Goal: Task Accomplishment & Management: Use online tool/utility

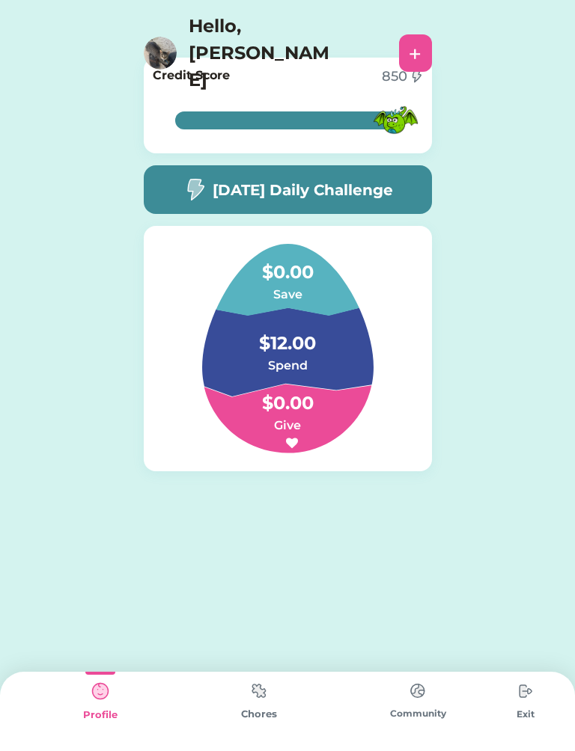
click at [374, 176] on div "[DATE] Daily Challenge" at bounding box center [288, 189] width 288 height 49
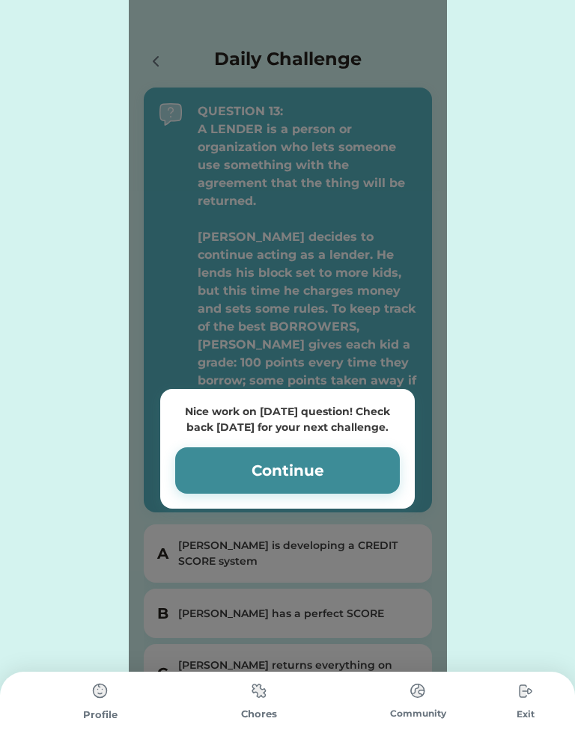
click at [263, 479] on button "Continue" at bounding box center [287, 470] width 224 height 46
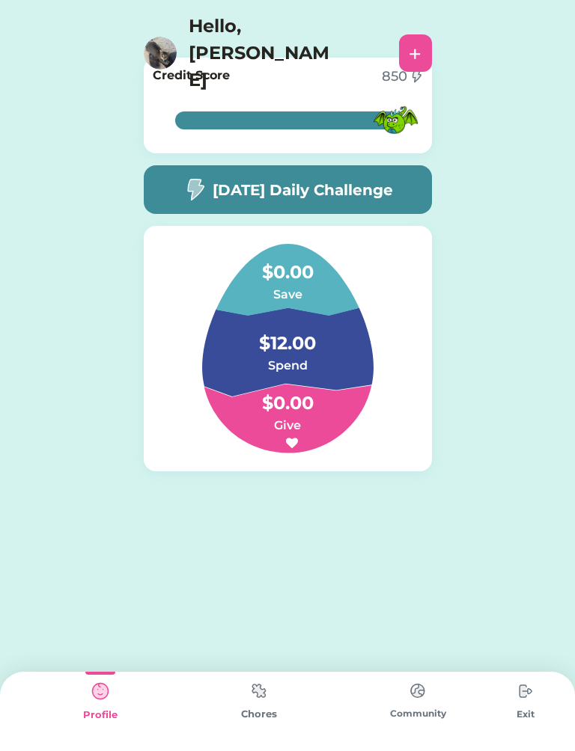
click at [262, 699] on img at bounding box center [259, 690] width 30 height 29
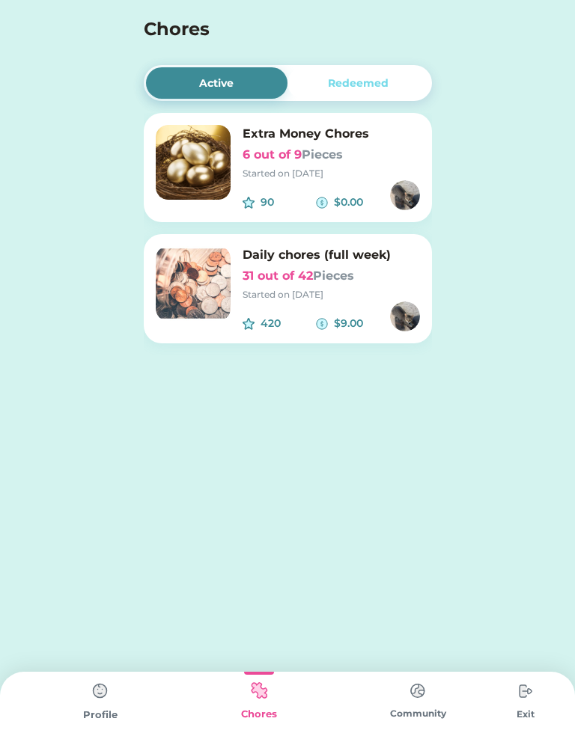
click at [199, 186] on img at bounding box center [193, 162] width 75 height 75
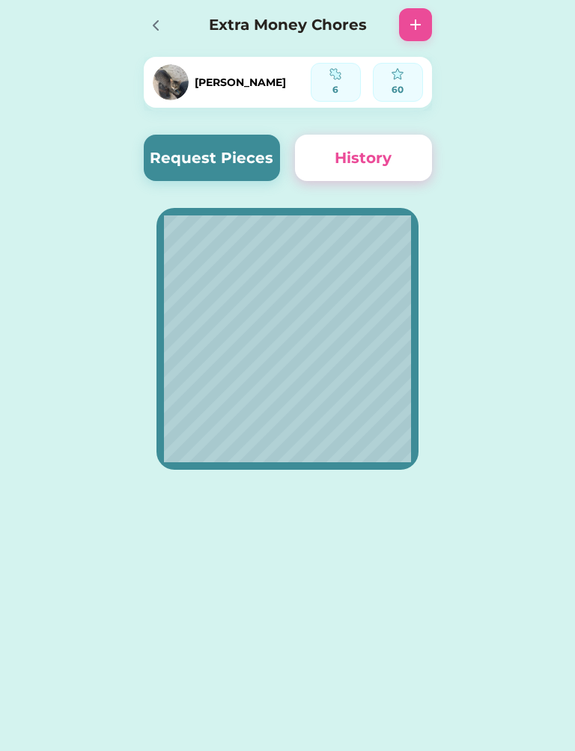
click at [212, 156] on button "Request Pieces" at bounding box center [212, 158] width 137 height 46
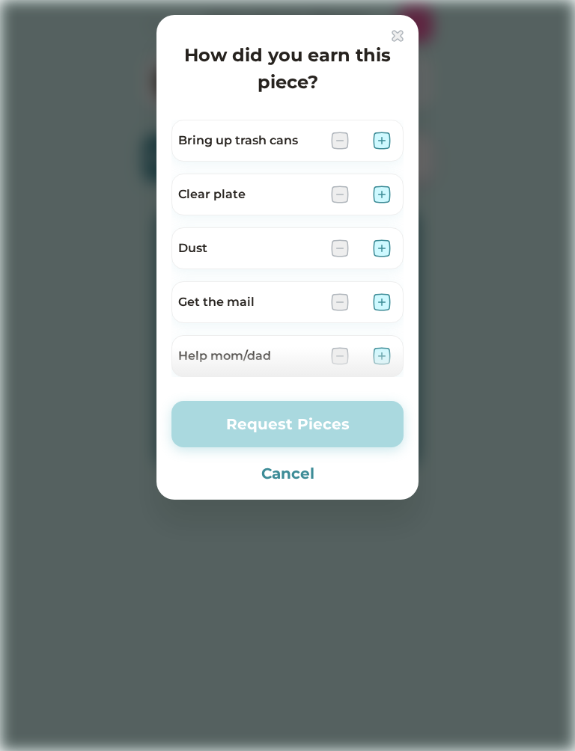
click at [366, 13] on div at bounding box center [287, 375] width 575 height 751
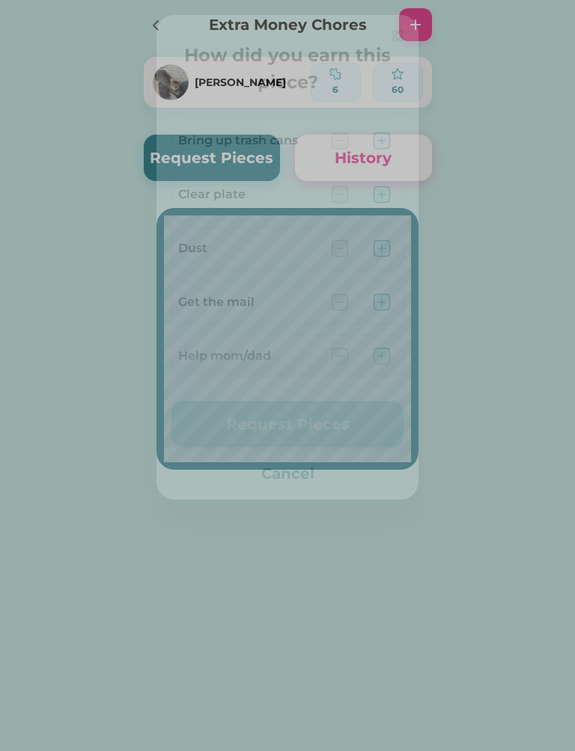
click at [399, 32] on div at bounding box center [415, 24] width 33 height 33
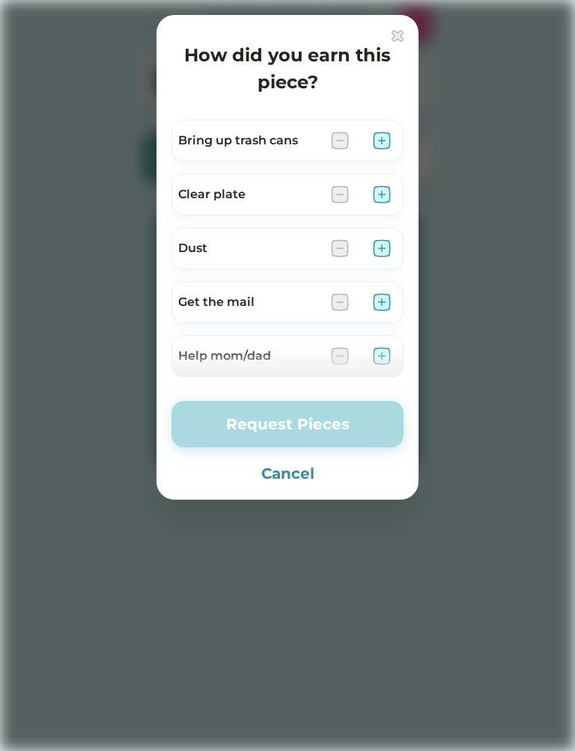
click at [391, 32] on img at bounding box center [397, 36] width 12 height 12
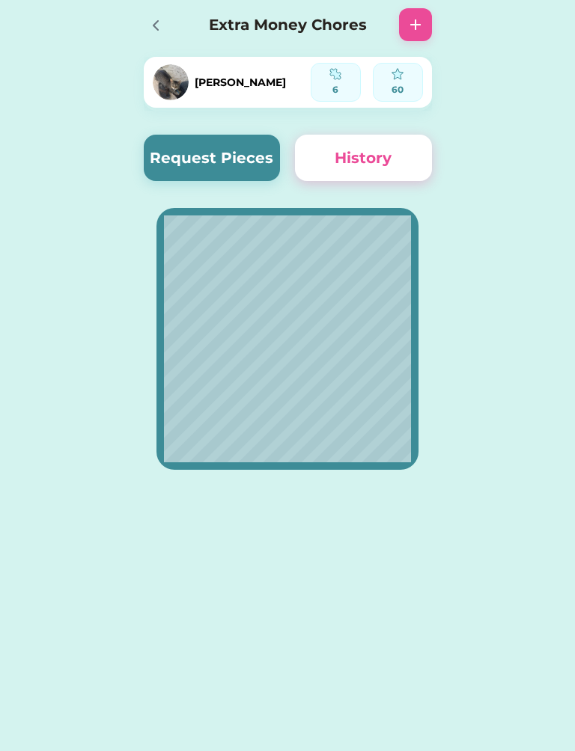
click at [145, 19] on div at bounding box center [155, 24] width 22 height 22
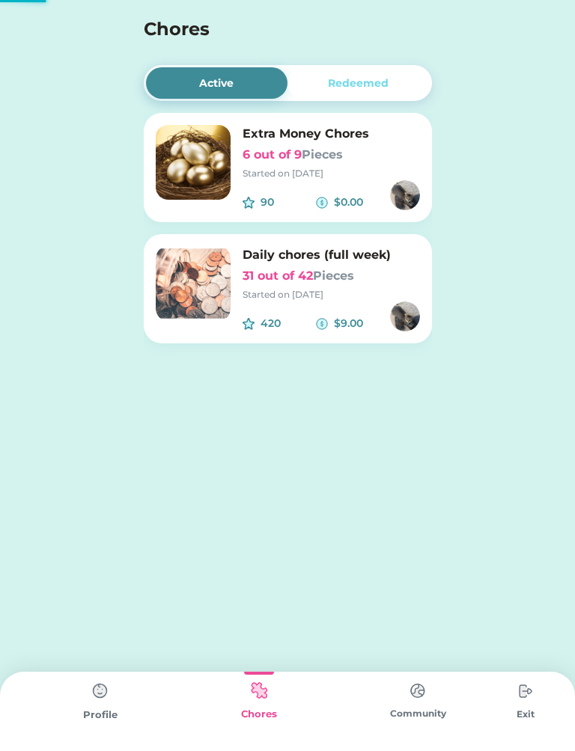
click at [253, 283] on h6 "31 out of 42 Pieces" at bounding box center [330, 276] width 177 height 18
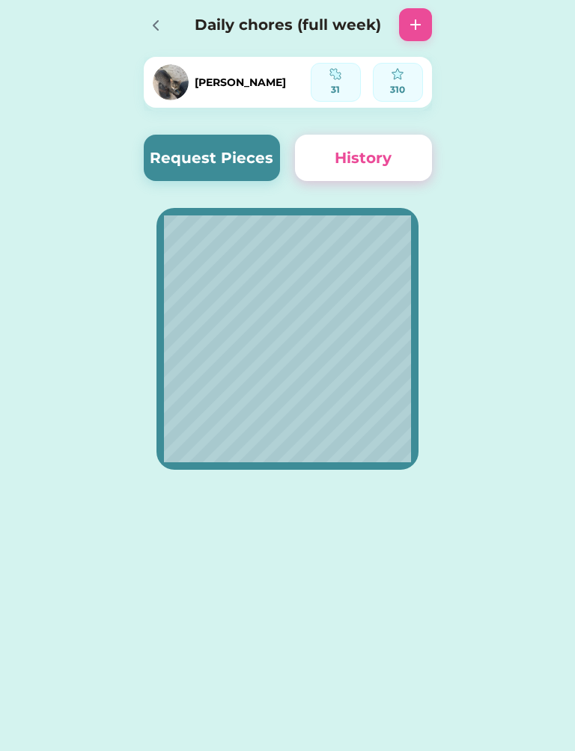
click at [224, 156] on button "Request Pieces" at bounding box center [212, 158] width 137 height 46
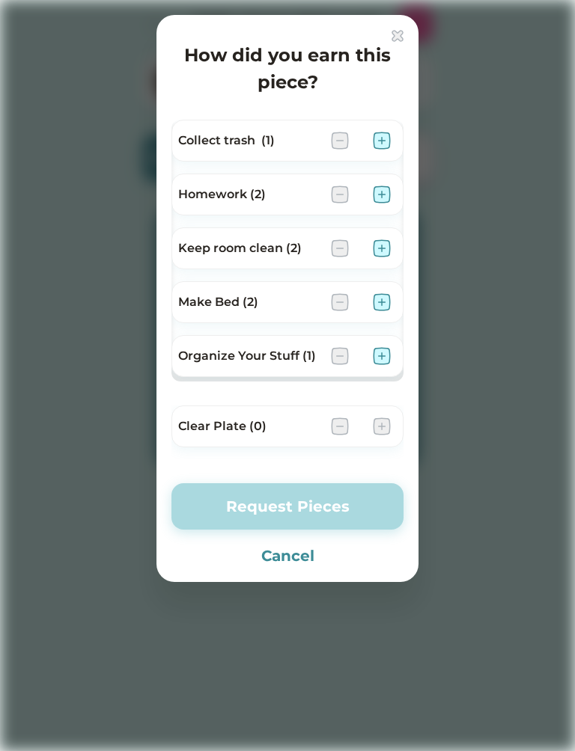
click at [401, 149] on div "Collect trash (1)" at bounding box center [287, 141] width 232 height 42
click at [379, 144] on img at bounding box center [382, 141] width 18 height 18
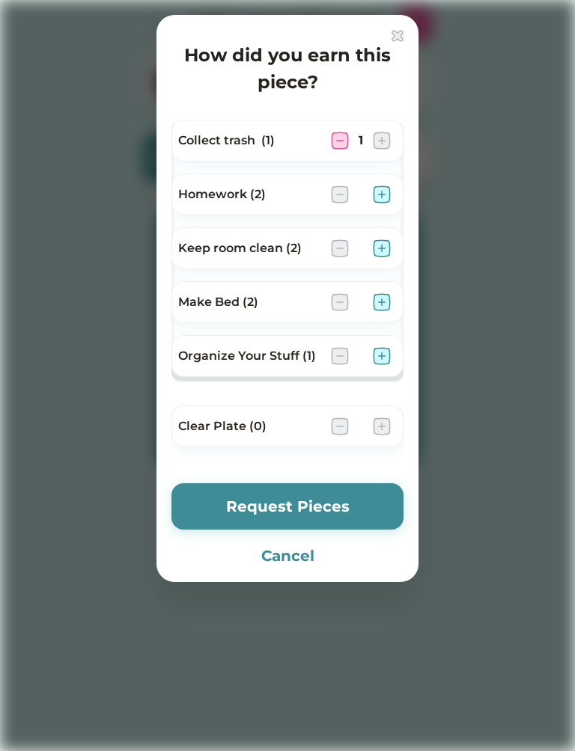
click at [389, 307] on img at bounding box center [382, 302] width 18 height 18
click at [368, 250] on div at bounding box center [361, 248] width 60 height 18
click at [387, 239] on img at bounding box center [382, 248] width 18 height 18
click at [373, 356] on img at bounding box center [382, 356] width 18 height 18
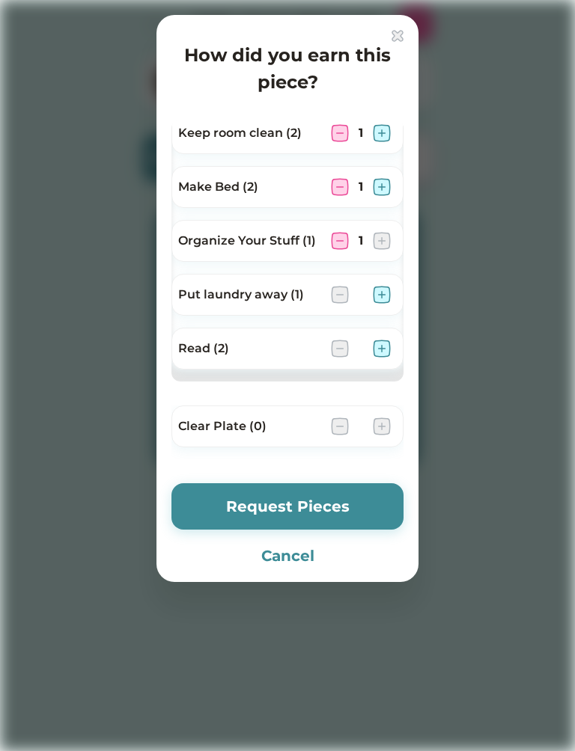
scroll to position [115, 0]
click at [340, 245] on img at bounding box center [340, 241] width 18 height 18
click at [388, 238] on img at bounding box center [382, 241] width 18 height 18
click at [383, 425] on img at bounding box center [382, 426] width 18 height 18
click at [387, 420] on img at bounding box center [382, 426] width 18 height 18
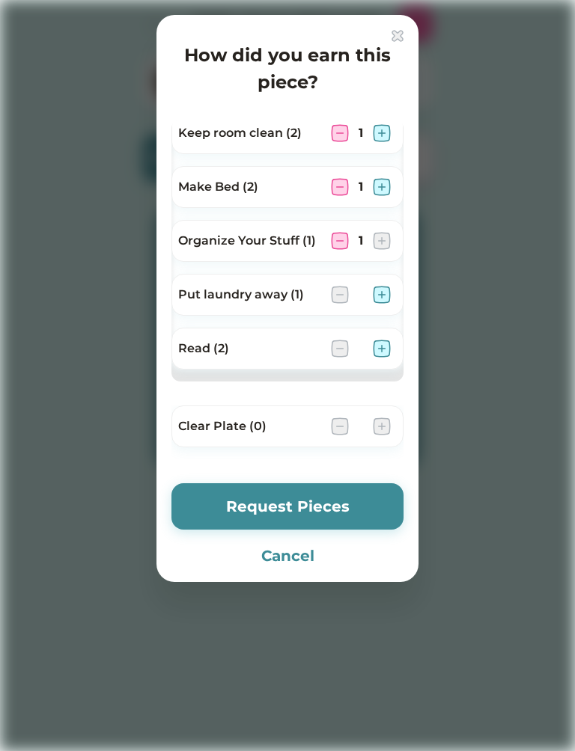
click at [354, 494] on button "Request Pieces" at bounding box center [287, 506] width 232 height 46
click at [333, 500] on button "Request Pieces" at bounding box center [287, 506] width 232 height 46
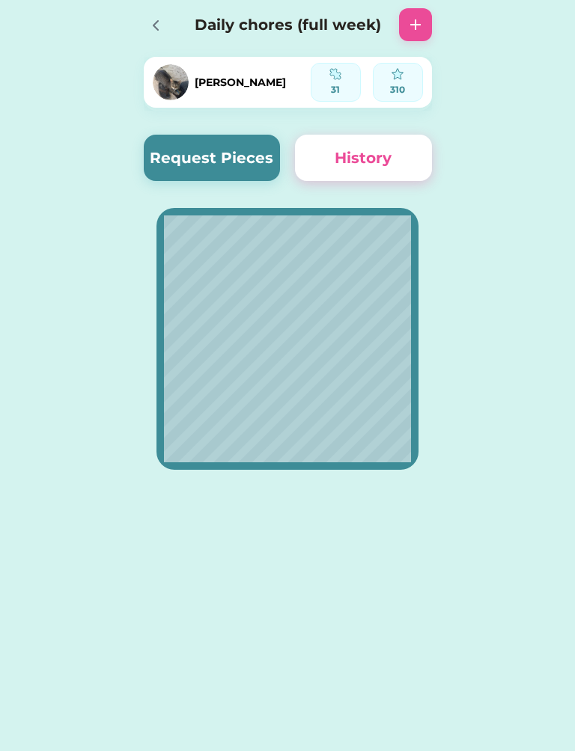
click at [164, 39] on div at bounding box center [160, 24] width 33 height 33
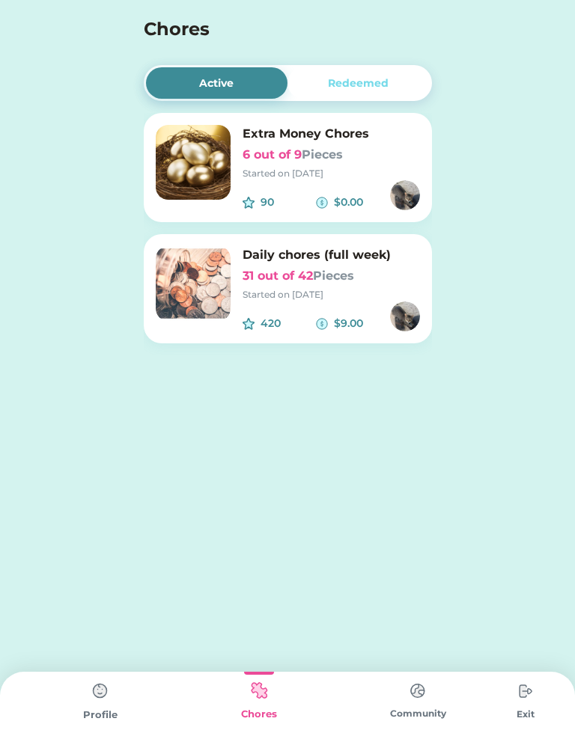
click at [173, 31] on h4 "Chores" at bounding box center [268, 29] width 248 height 27
click at [407, 67] on div "Redeemed" at bounding box center [358, 82] width 142 height 31
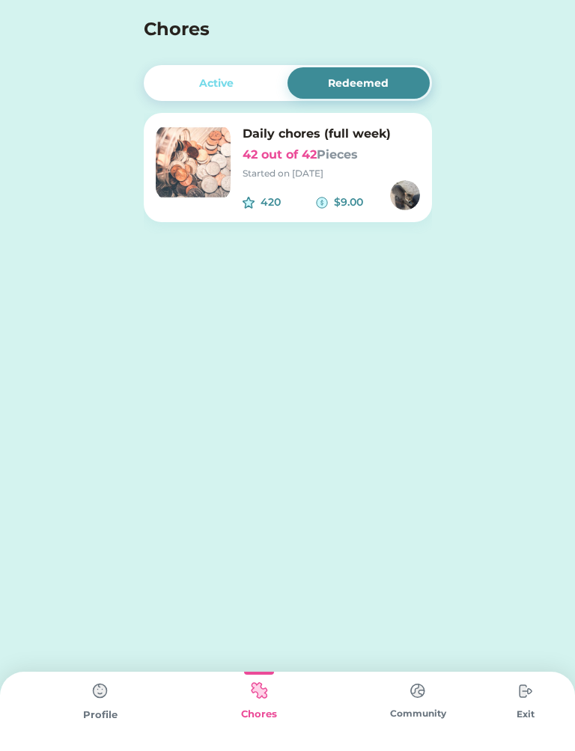
click at [233, 64] on div "Active Redeemed Extra Money Chores 6 out of 9 Pieces Started on [DATE] 90 $0.00…" at bounding box center [288, 162] width 318 height 324
click at [196, 61] on div "Active Redeemed Extra Money Chores 6 out of 9 Pieces Started on [DATE] 90 $0.00…" at bounding box center [288, 162] width 318 height 324
click at [197, 69] on div "Active" at bounding box center [217, 82] width 142 height 31
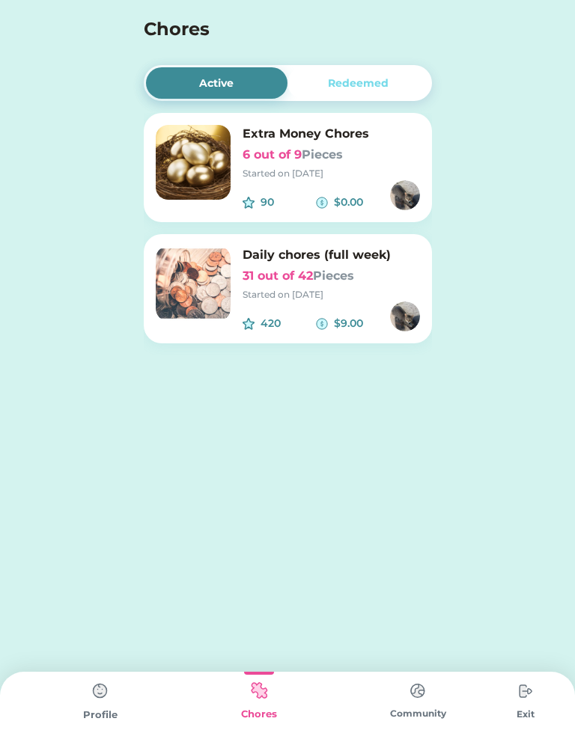
click at [210, 73] on div "Active" at bounding box center [217, 82] width 142 height 31
click at [94, 693] on img at bounding box center [100, 691] width 30 height 30
